Goal: Find specific page/section: Find specific page/section

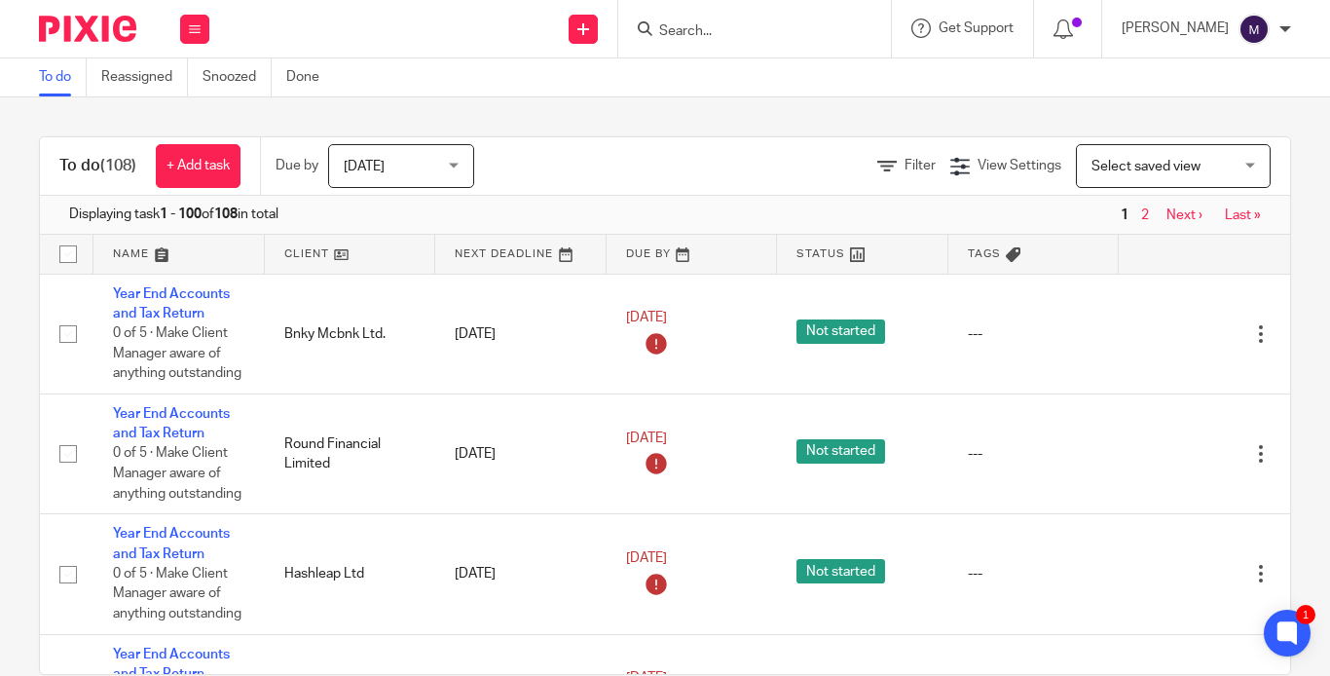
click at [714, 32] on input "Search" at bounding box center [744, 32] width 175 height 18
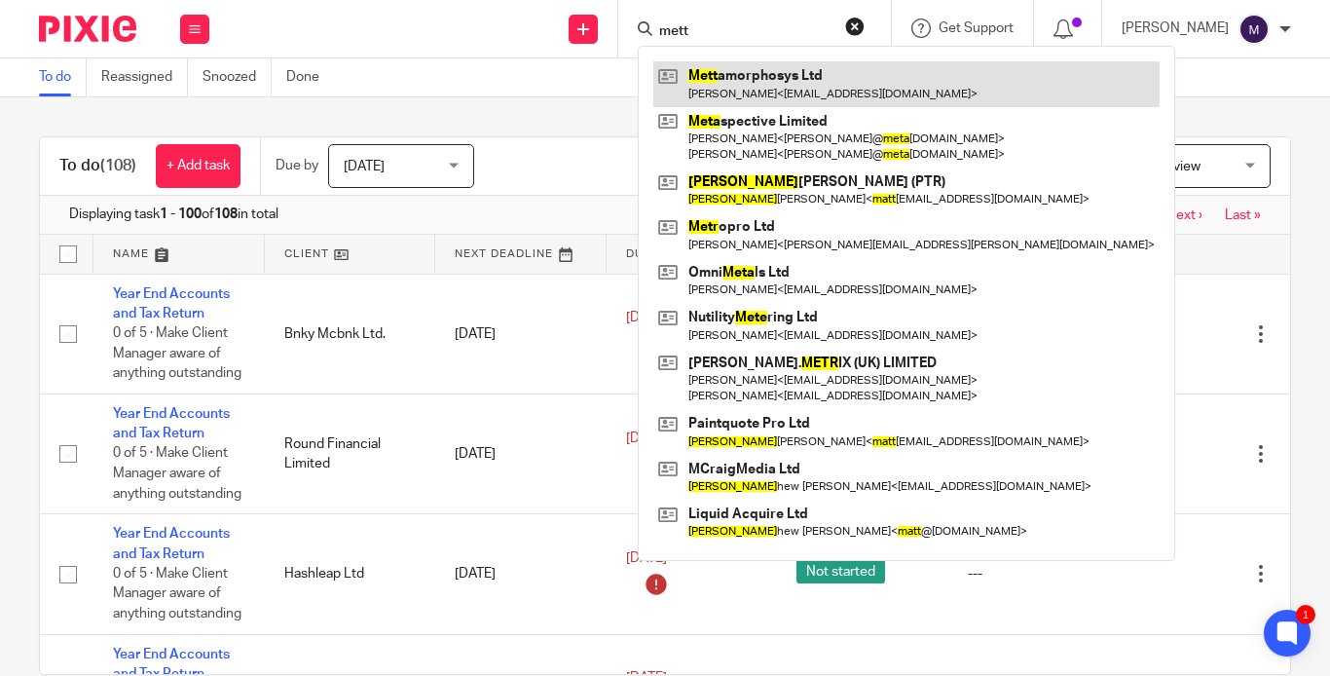
type input "mett"
click at [777, 77] on link at bounding box center [906, 83] width 506 height 45
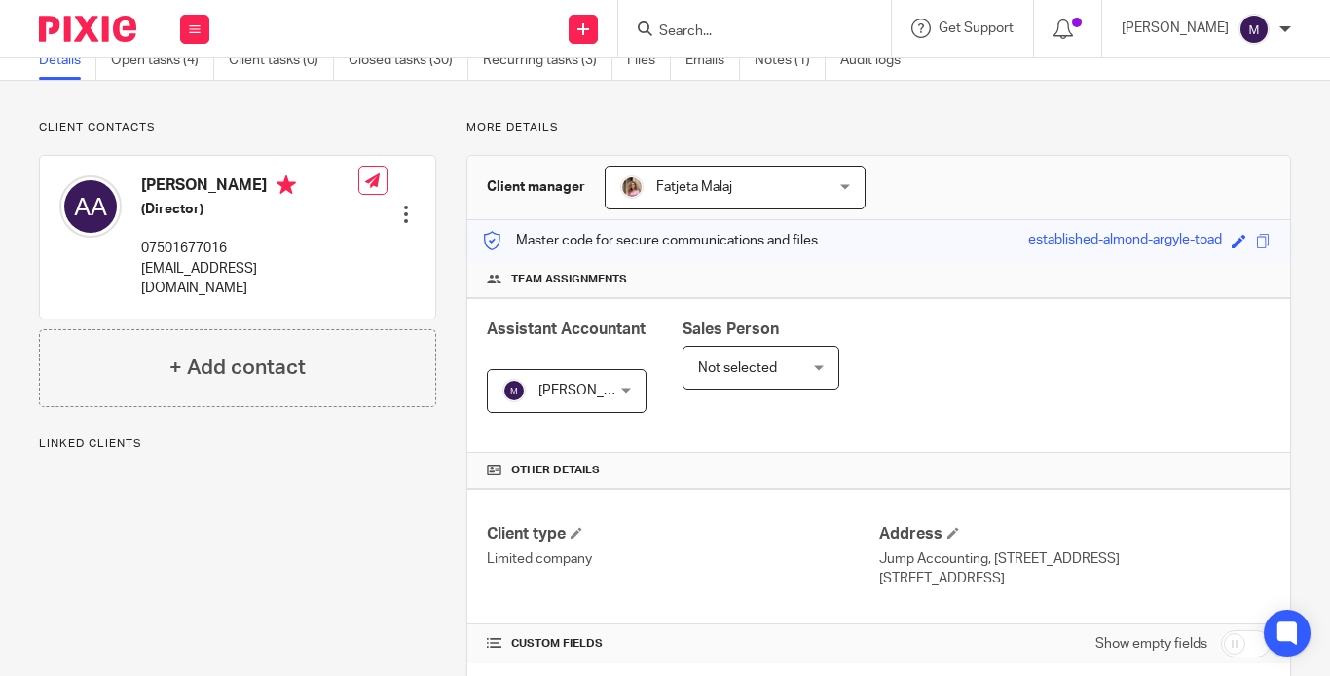
scroll to position [487, 0]
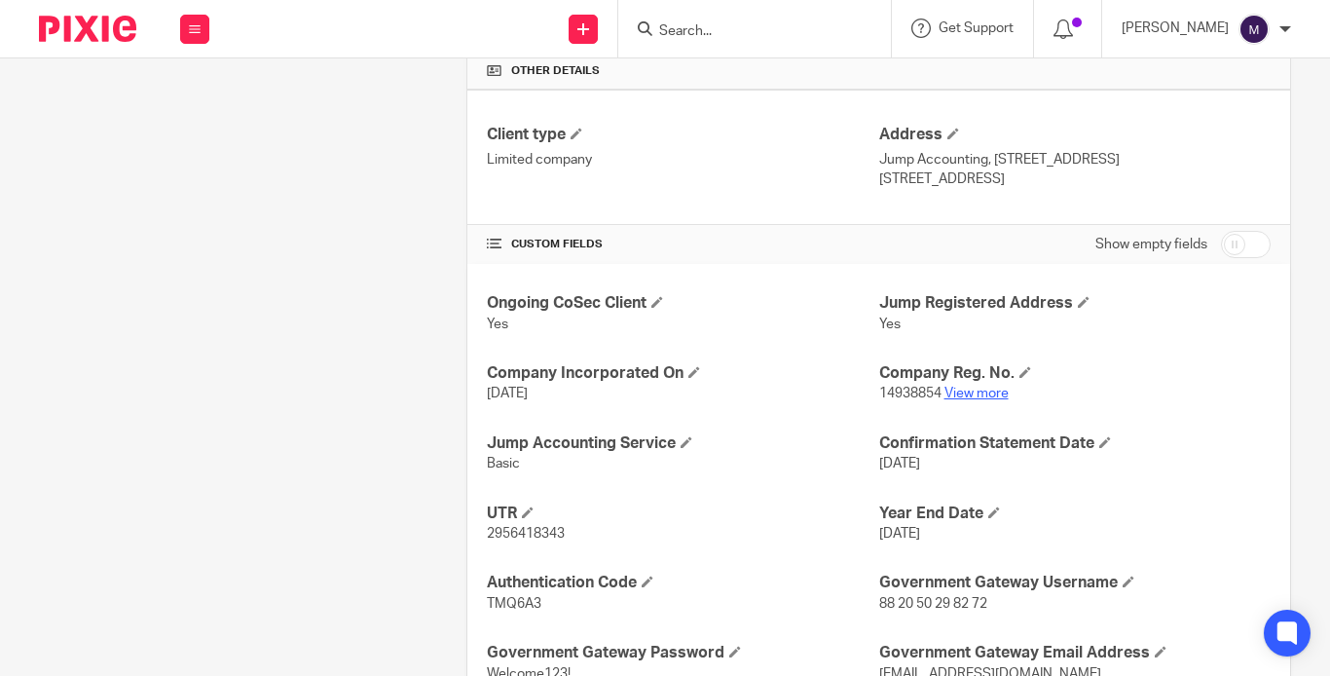
click at [959, 386] on link "View more" at bounding box center [976, 393] width 64 height 14
